Goal: Book appointment/travel/reservation

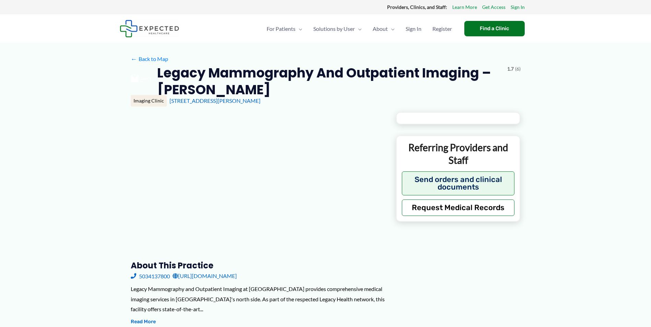
type input "**********"
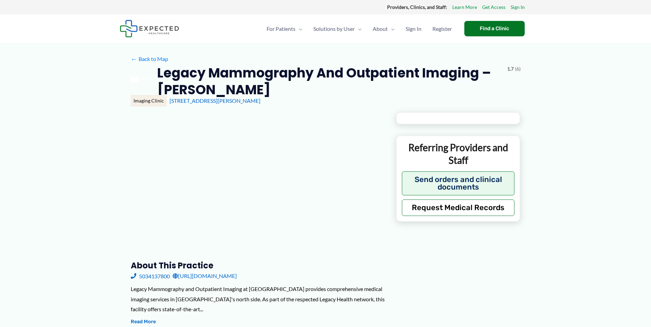
type input "**********"
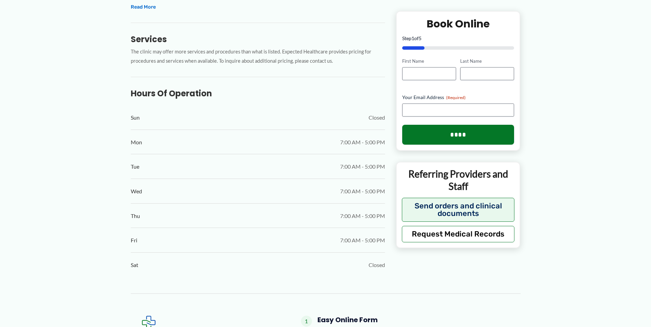
scroll to position [304, 0]
